Goal: Navigation & Orientation: Find specific page/section

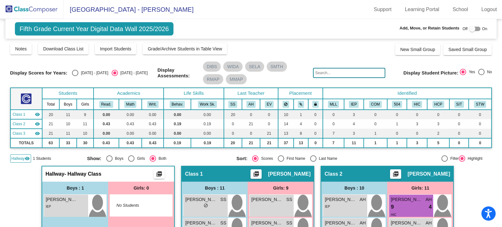
scroll to position [63, 0]
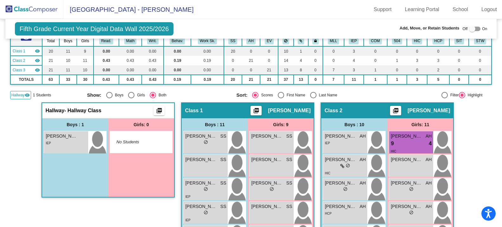
click at [32, 13] on img at bounding box center [31, 9] width 63 height 19
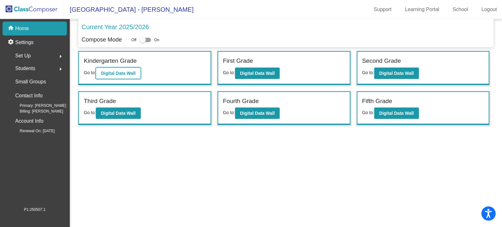
click at [118, 73] on b "Digital Data Wall" at bounding box center [118, 73] width 35 height 5
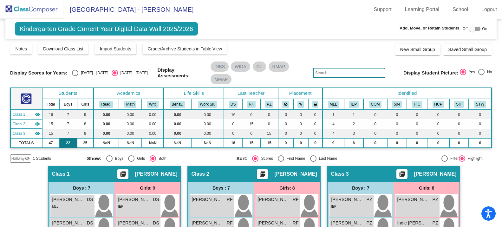
scroll to position [159, 0]
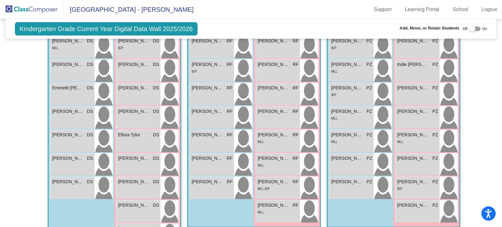
click at [25, 169] on div "Hallway - Hallway Class picture_as_pdf Add Student First Name Last Name Student…" at bounding box center [251, 132] width 482 height 250
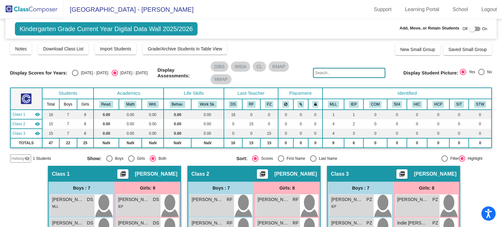
click at [45, 12] on img at bounding box center [31, 9] width 63 height 19
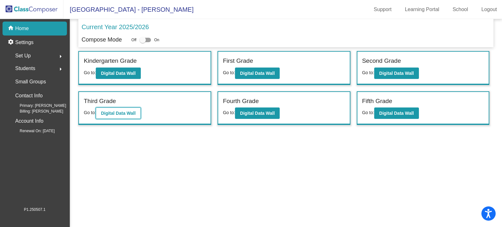
click at [105, 108] on button "Digital Data Wall" at bounding box center [118, 112] width 45 height 11
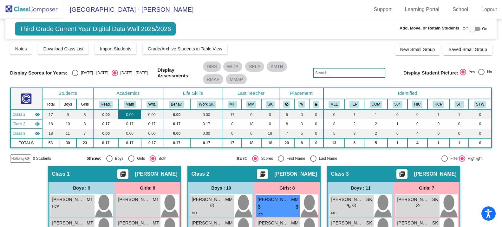
scroll to position [32, 0]
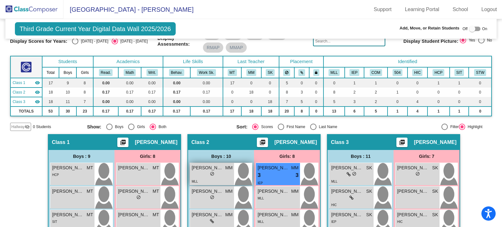
click at [204, 172] on div "lock do_not_disturb_alt" at bounding box center [211, 174] width 41 height 7
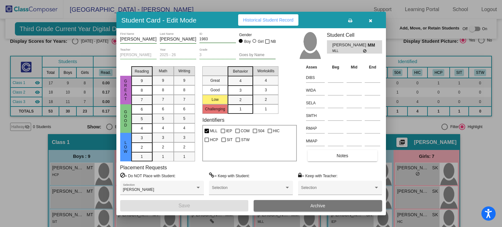
click at [367, 23] on button "button" at bounding box center [370, 19] width 20 height 11
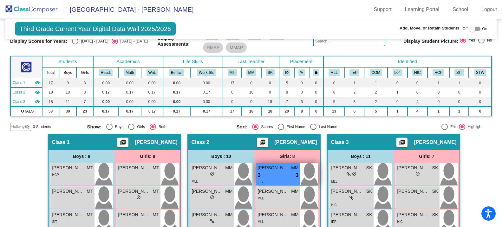
click at [271, 178] on div "3 lock do_not_disturb_alt 3" at bounding box center [277, 175] width 41 height 8
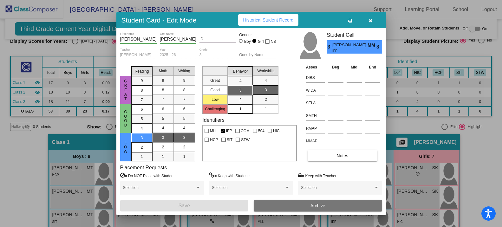
click at [369, 23] on button "button" at bounding box center [370, 19] width 20 height 11
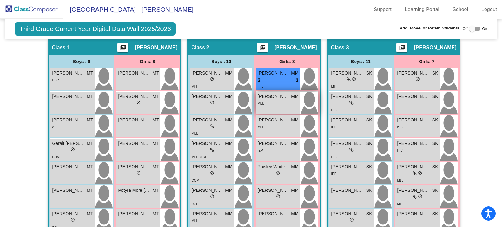
scroll to position [127, 0]
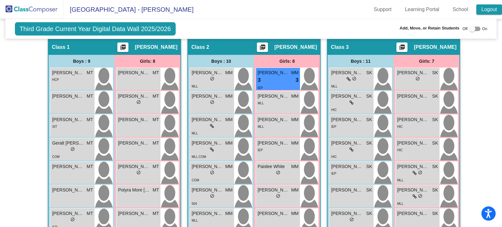
click at [489, 9] on link "Logout" at bounding box center [489, 9] width 26 height 10
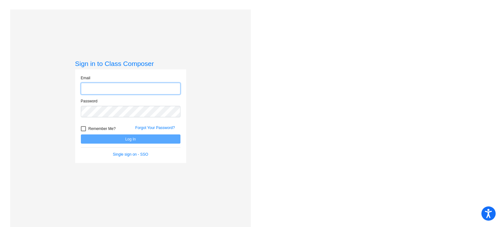
type input "[EMAIL_ADDRESS][DOMAIN_NAME]"
